Goal: Information Seeking & Learning: Learn about a topic

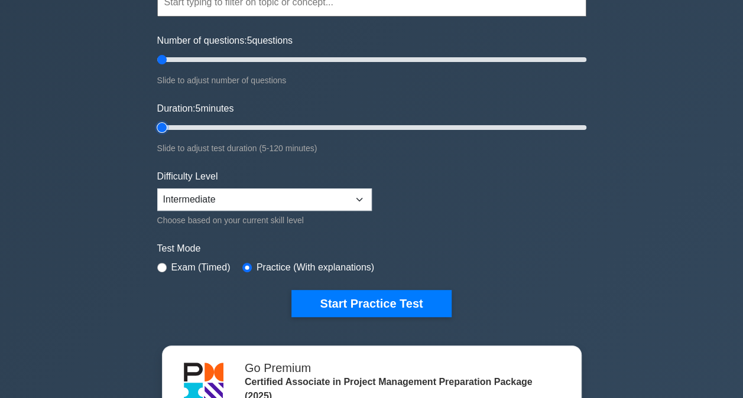
scroll to position [129, 0]
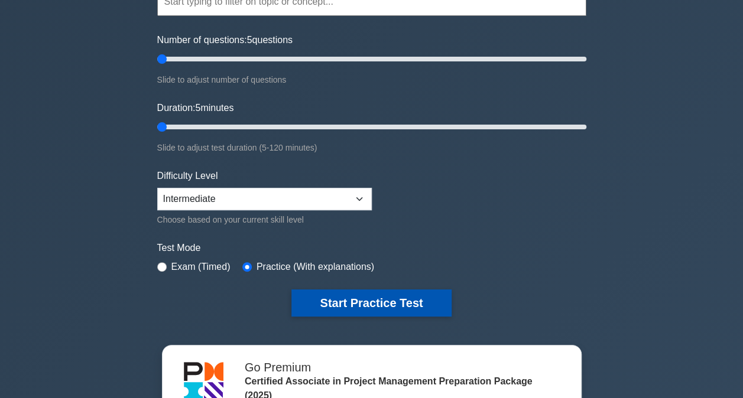
click at [327, 300] on button "Start Practice Test" at bounding box center [371, 303] width 160 height 27
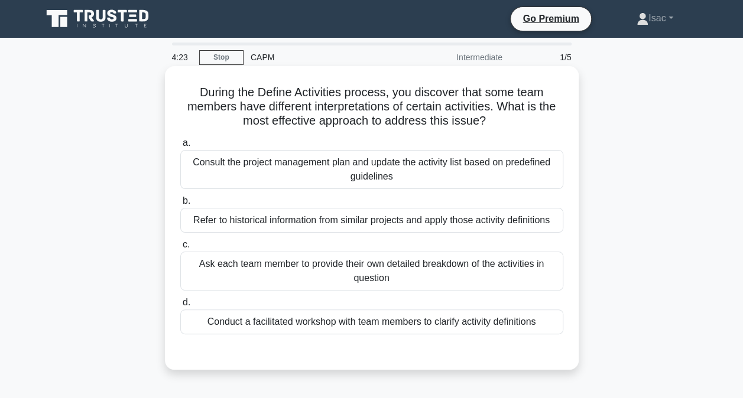
click at [436, 324] on div "Conduct a facilitated workshop with team members to clarify activity definitions" at bounding box center [371, 322] width 383 height 25
click at [180, 307] on input "d. Conduct a facilitated workshop with team members to clarify activity definit…" at bounding box center [180, 303] width 0 height 8
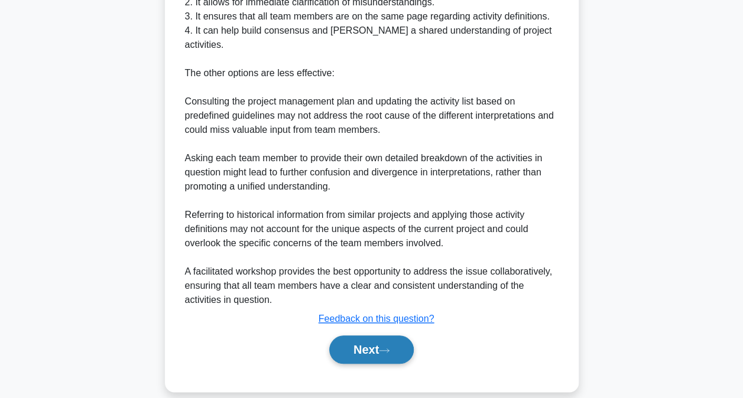
click at [392, 336] on button "Next" at bounding box center [371, 350] width 85 height 28
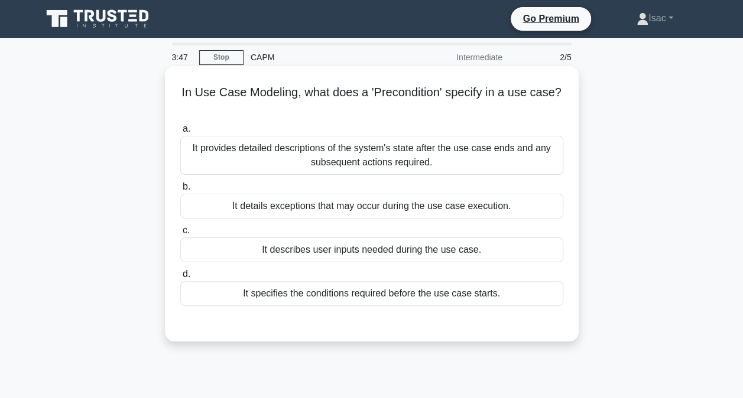
click at [401, 293] on div "It specifies the conditions required before the use case starts." at bounding box center [371, 293] width 383 height 25
click at [180, 278] on input "d. It specifies the conditions required before the use case starts." at bounding box center [180, 275] width 0 height 8
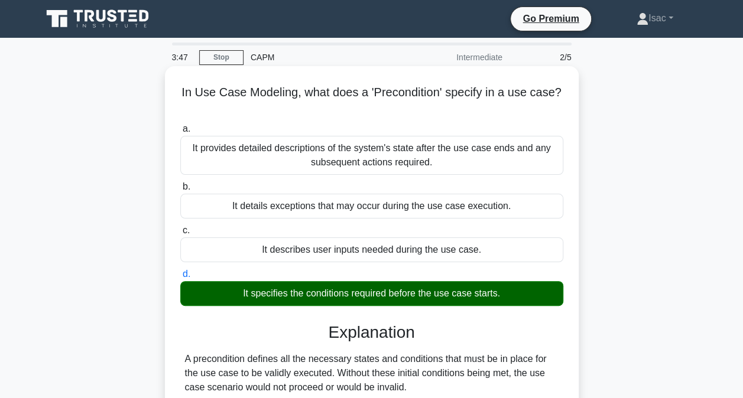
scroll to position [240, 0]
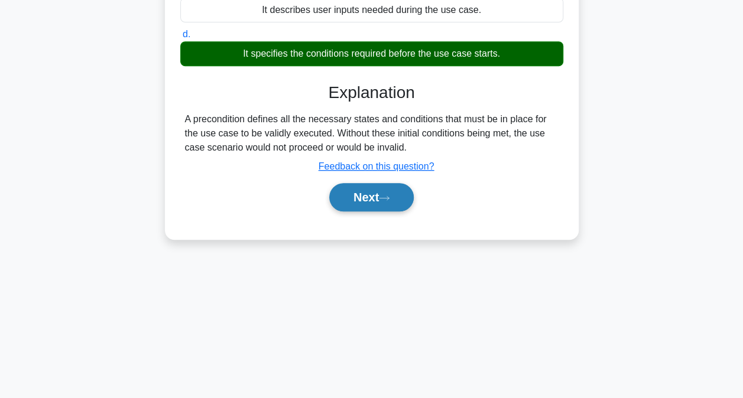
click at [379, 189] on button "Next" at bounding box center [371, 197] width 85 height 28
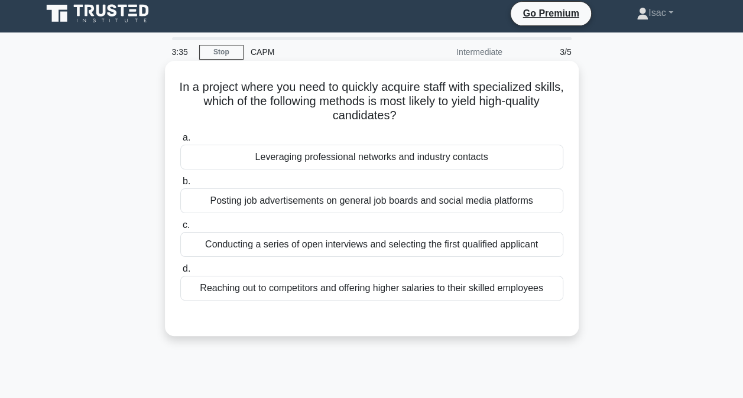
scroll to position [6, 0]
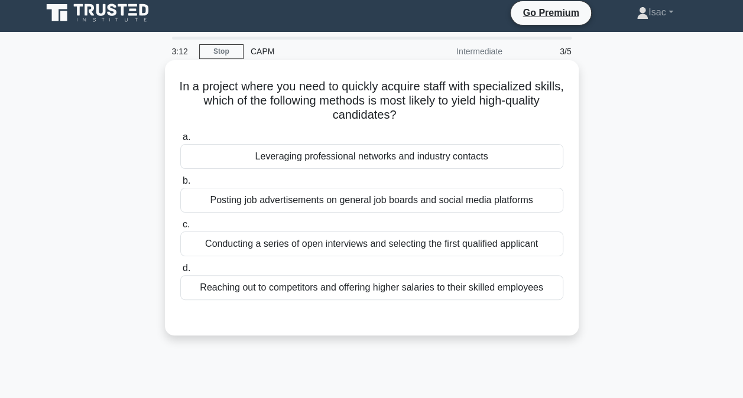
click at [389, 158] on div "Leveraging professional networks and industry contacts" at bounding box center [371, 156] width 383 height 25
click at [180, 141] on input "a. Leveraging professional networks and industry contacts" at bounding box center [180, 138] width 0 height 8
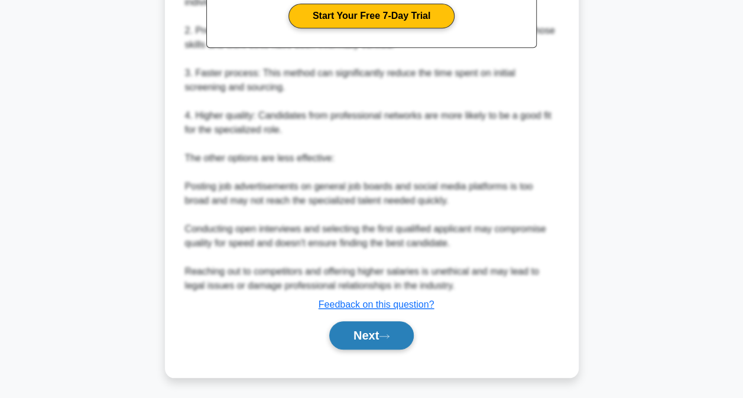
click at [365, 336] on button "Next" at bounding box center [371, 336] width 85 height 28
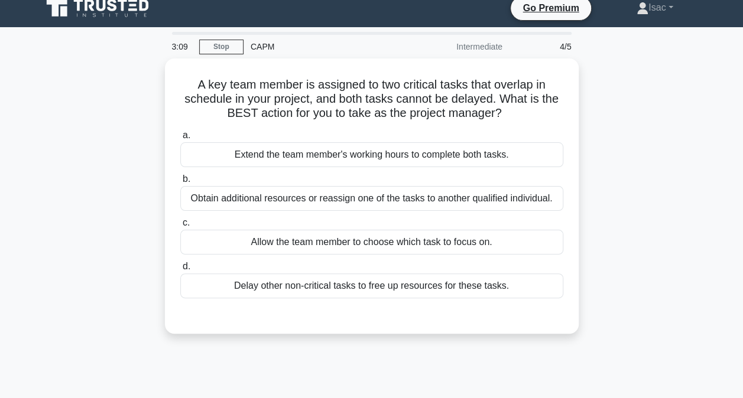
scroll to position [1, 0]
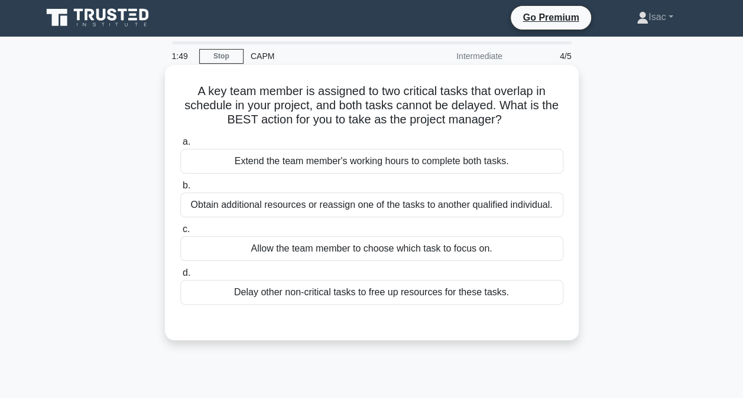
click at [397, 205] on div "Obtain additional resources or reassign one of the tasks to another qualified i…" at bounding box center [371, 205] width 383 height 25
click at [180, 190] on input "b. Obtain additional resources or reassign one of the tasks to another qualifie…" at bounding box center [180, 186] width 0 height 8
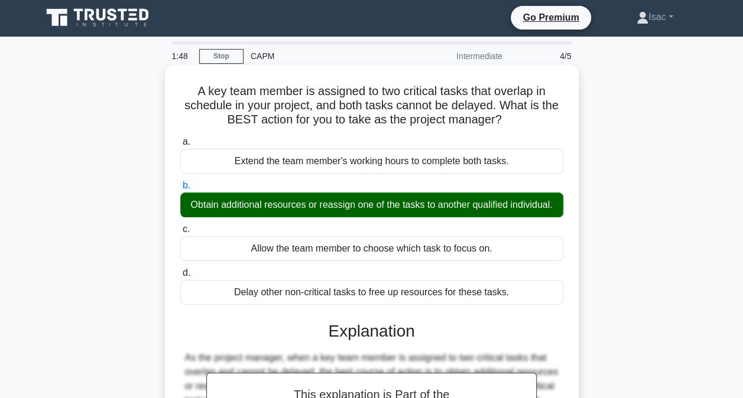
scroll to position [243, 0]
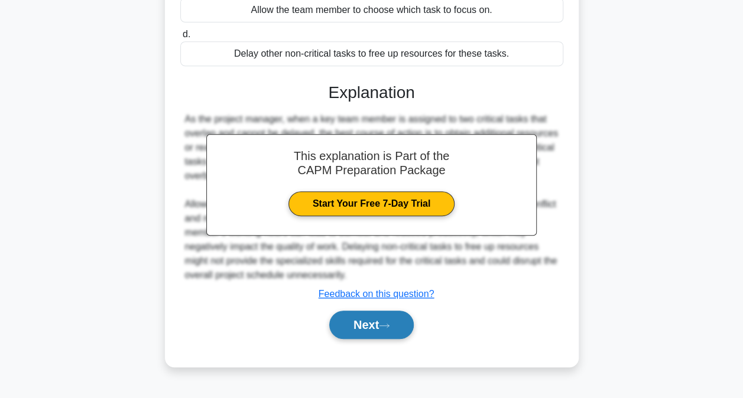
click at [375, 330] on button "Next" at bounding box center [371, 325] width 85 height 28
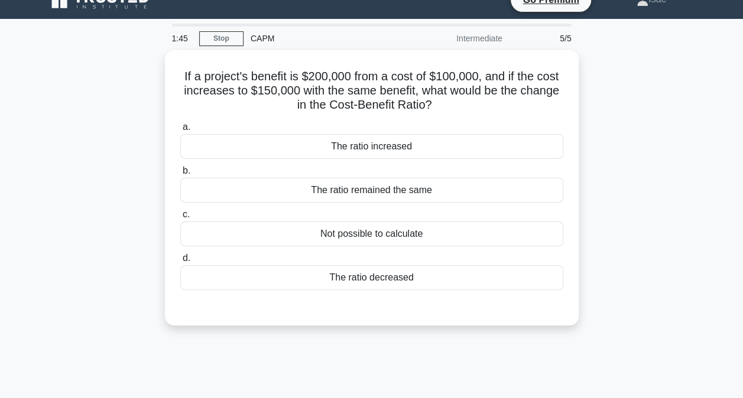
scroll to position [20, 0]
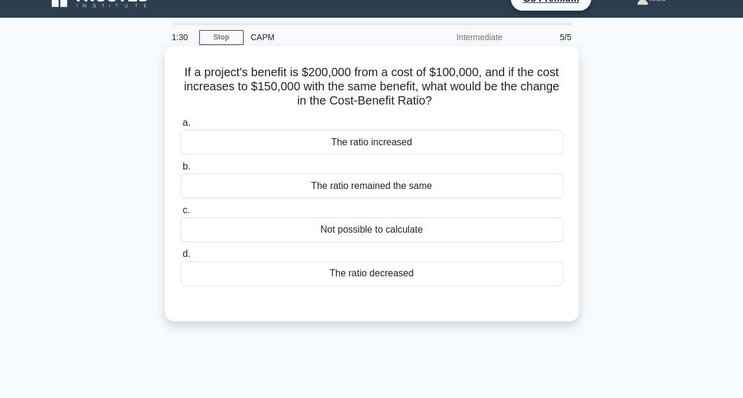
click at [389, 280] on div "The ratio decreased" at bounding box center [371, 273] width 383 height 25
click at [180, 258] on input "d. The ratio decreased" at bounding box center [180, 255] width 0 height 8
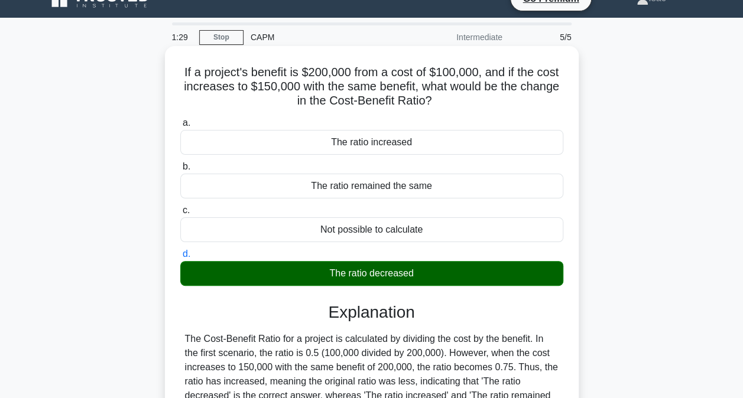
scroll to position [240, 0]
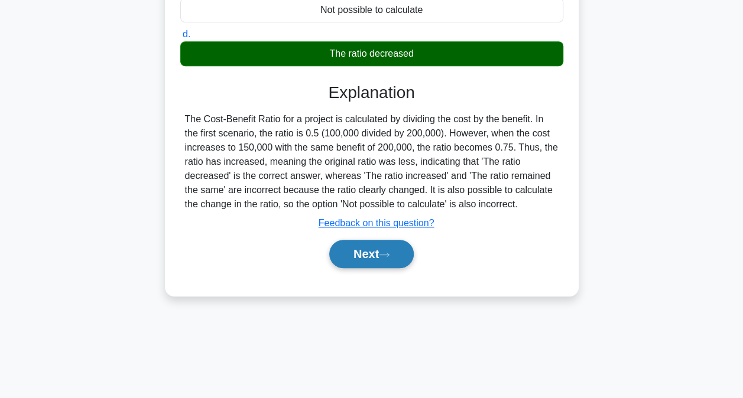
click at [388, 262] on button "Next" at bounding box center [371, 254] width 85 height 28
